Goal: Task Accomplishment & Management: Use online tool/utility

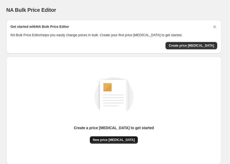
click at [114, 141] on span "New price change job" at bounding box center [114, 139] width 42 height 4
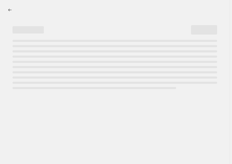
select select "percentage"
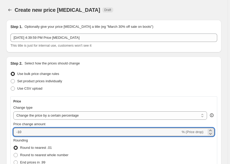
drag, startPoint x: 59, startPoint y: 134, endPoint x: -3, endPoint y: 137, distance: 62.0
click at [0, 137] on html "Home Settings Plans Skip to content Create new price change job. This page is r…" at bounding box center [115, 82] width 230 height 164
drag, startPoint x: 33, startPoint y: 130, endPoint x: 1, endPoint y: 133, distance: 32.2
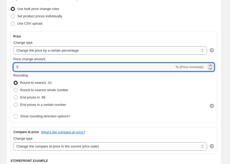
scroll to position [70, 0]
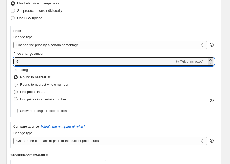
type input "5"
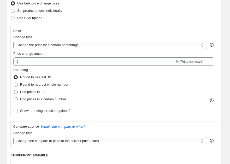
click at [18, 92] on label "End prices in .99" at bounding box center [29, 91] width 32 height 7
click at [14, 90] on input "End prices in .99" at bounding box center [14, 90] width 0 height 0
radio input "true"
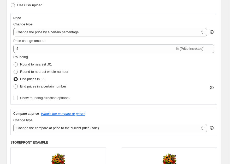
scroll to position [88, 0]
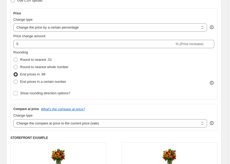
click at [11, 68] on div "Price Change type Change the price to a certain amount Change the price by a ce…" at bounding box center [113, 53] width 207 height 91
click at [13, 68] on span at bounding box center [15, 67] width 5 height 5
click at [14, 65] on input "Round to nearest whole number" at bounding box center [14, 65] width 0 height 0
radio input "true"
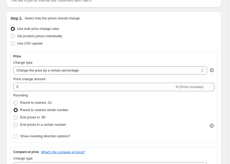
scroll to position [48, 0]
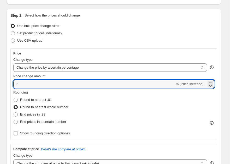
drag, startPoint x: 23, startPoint y: 82, endPoint x: 8, endPoint y: 83, distance: 14.5
click at [8, 83] on div "Step 2. Select how the prices should change Use bulk price change rules Set pro…" at bounding box center [113, 130] width 215 height 242
type input "4"
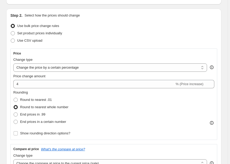
click at [172, 50] on div "Price Change type Change the price to a certain amount Change the price by a ce…" at bounding box center [113, 93] width 207 height 91
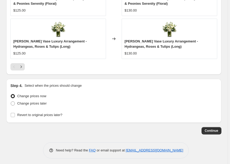
scroll to position [517, 0]
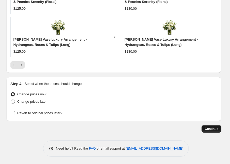
click at [213, 129] on span "Continue" at bounding box center [212, 128] width 14 height 4
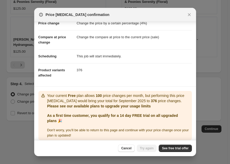
scroll to position [18, 0]
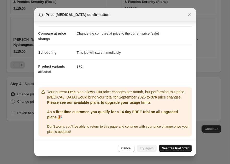
click at [174, 149] on span "See free trial offer" at bounding box center [175, 148] width 27 height 4
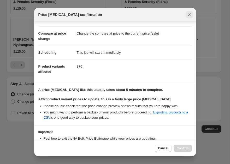
click at [190, 14] on icon "Close" at bounding box center [189, 14] width 5 height 5
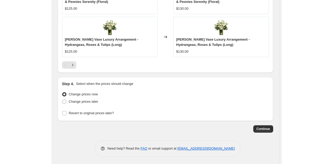
scroll to position [365, 0]
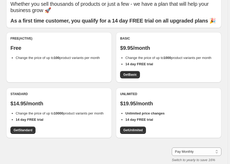
scroll to position [24, 0]
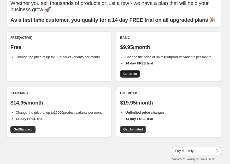
click at [134, 76] on span "Get Basic" at bounding box center [130, 74] width 14 height 4
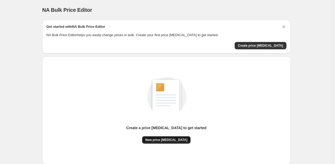
click at [161, 141] on button "New price [MEDICAL_DATA]" at bounding box center [166, 139] width 48 height 7
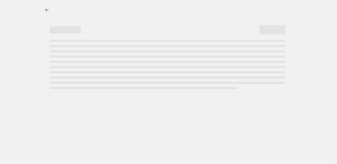
select select "percentage"
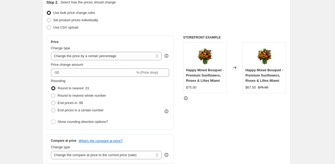
scroll to position [113, 0]
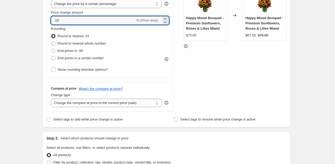
drag, startPoint x: 68, startPoint y: 22, endPoint x: 27, endPoint y: 21, distance: 40.3
click at [28, 24] on div "Create new price change job. This page is ready Create new price change job Dra…" at bounding box center [166, 151] width 333 height 529
type input "4"
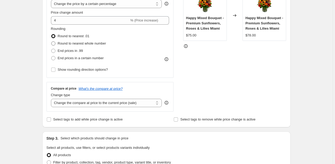
click at [55, 45] on label "Round to nearest whole number" at bounding box center [78, 43] width 55 height 7
click at [51, 42] on input "Round to nearest whole number" at bounding box center [51, 41] width 0 height 0
radio input "true"
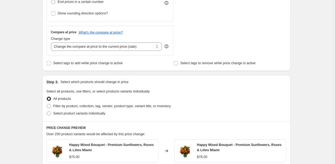
scroll to position [170, 0]
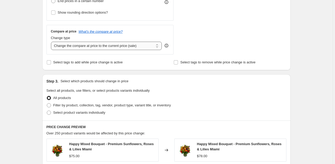
click at [158, 47] on select "Change the compare at price to the current price (sale) Change the compare at p…" at bounding box center [106, 46] width 111 height 8
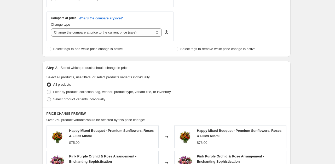
scroll to position [191, 0]
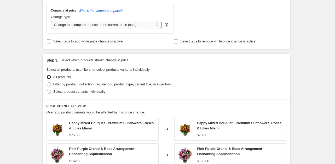
click at [156, 24] on select "Change the compare at price to the current price (sale) Change the compare at p…" at bounding box center [106, 25] width 111 height 8
select select "remove"
click at [52, 21] on select "Change the compare at price to the current price (sale) Change the compare at p…" at bounding box center [106, 25] width 111 height 8
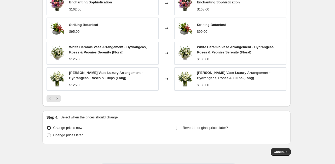
scroll to position [346, 0]
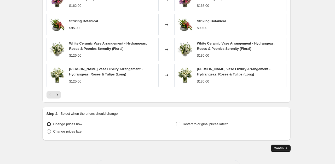
click at [232, 146] on span "Continue" at bounding box center [281, 148] width 14 height 4
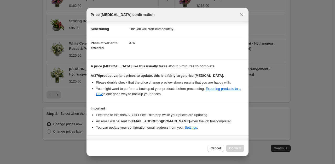
scroll to position [52, 0]
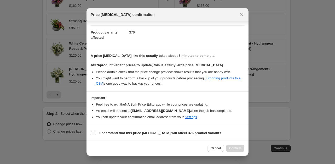
click at [94, 131] on input "I understand that this price change job will affect 376 product variants" at bounding box center [93, 133] width 4 height 4
checkbox input "true"
click at [232, 147] on span "Confirm" at bounding box center [235, 148] width 12 height 4
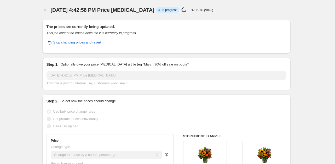
select select "percentage"
select select "remove"
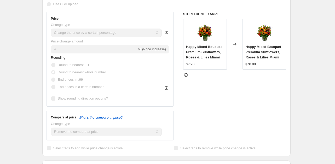
scroll to position [119, 0]
